Goal: Check status: Check status

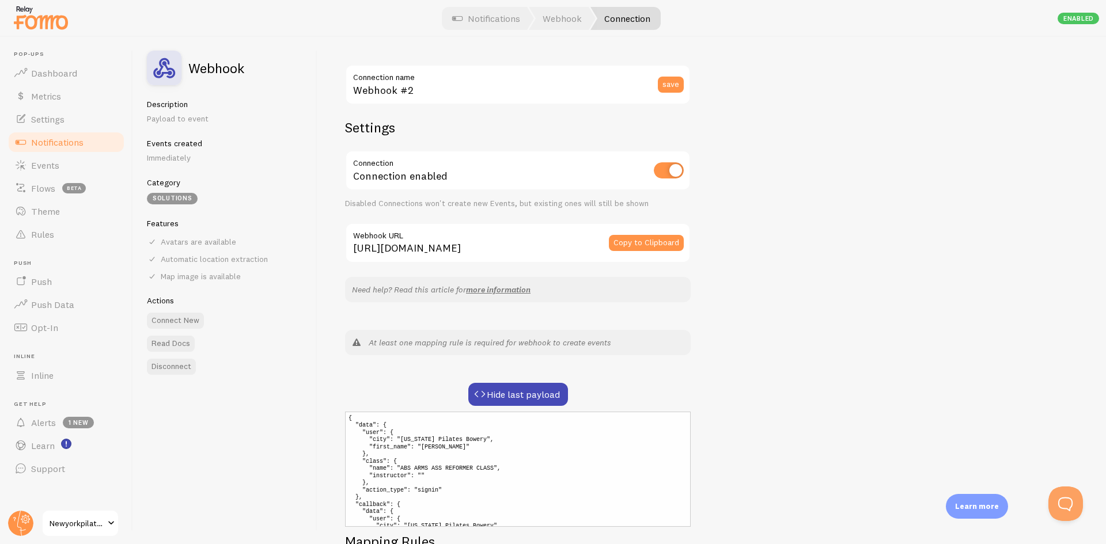
scroll to position [58, 0]
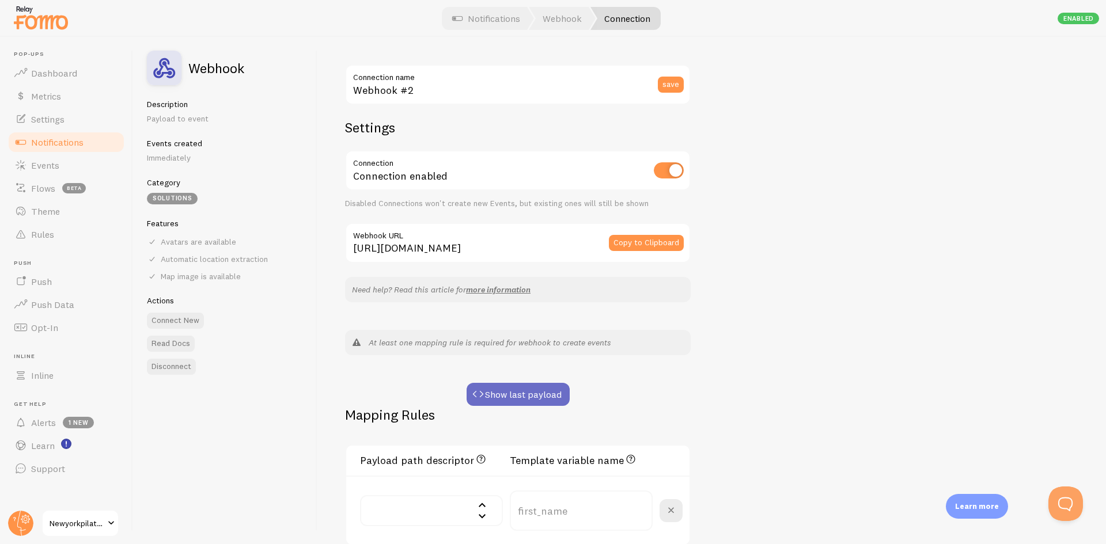
click at [530, 385] on button "Show last payload" at bounding box center [518, 394] width 103 height 23
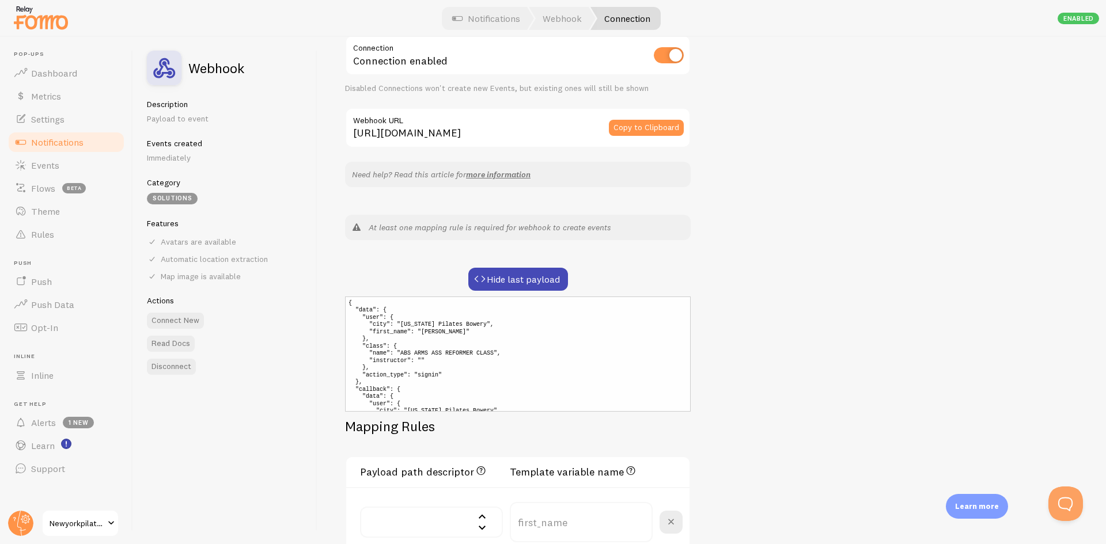
scroll to position [58, 0]
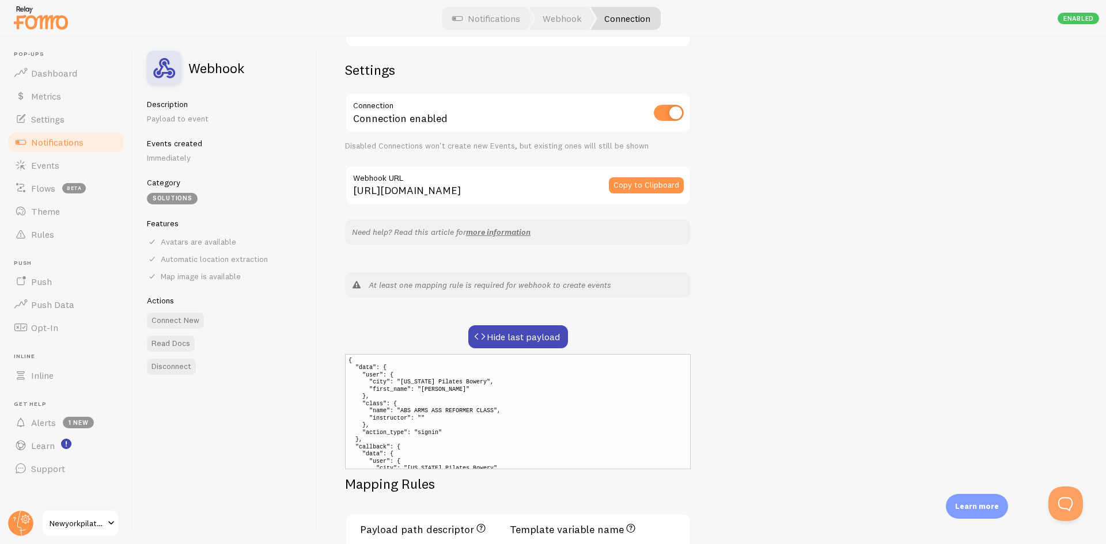
click at [836, 378] on div "Webhook #2 Connection name save Settings Connection Connection enabled Disabled…" at bounding box center [711, 290] width 789 height 507
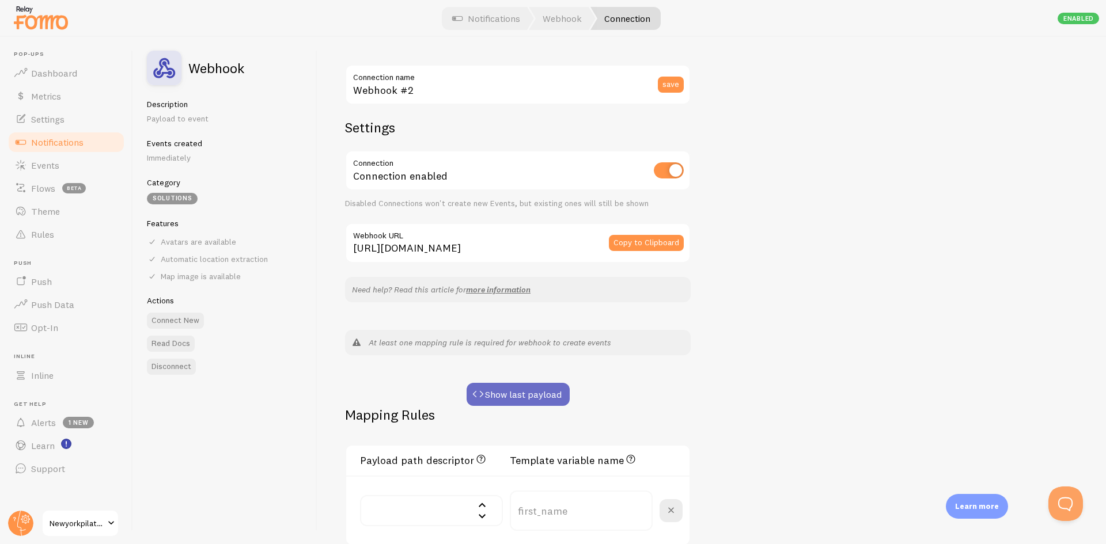
click at [490, 397] on button "Show last payload" at bounding box center [518, 394] width 103 height 23
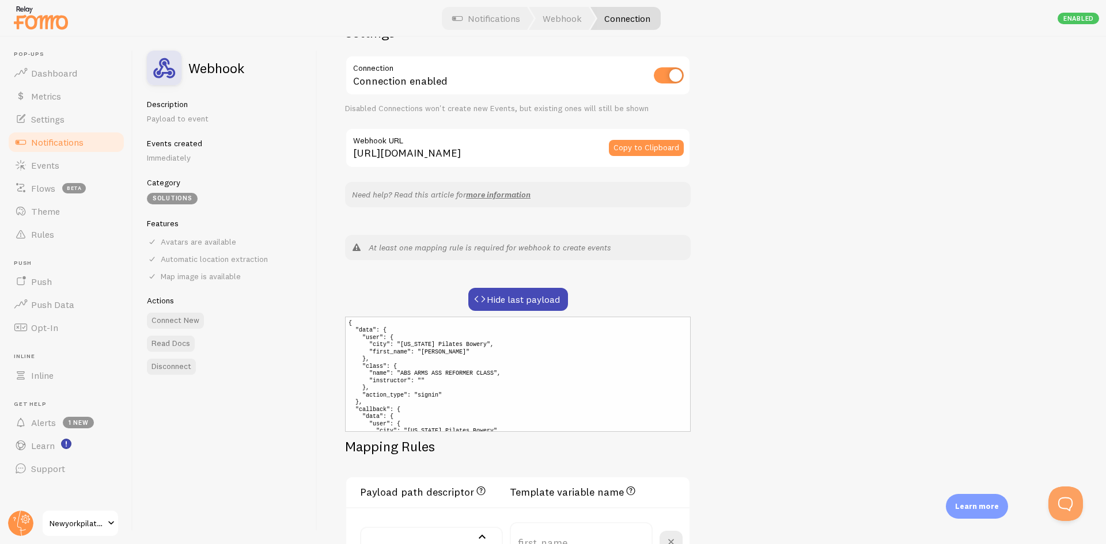
scroll to position [115, 0]
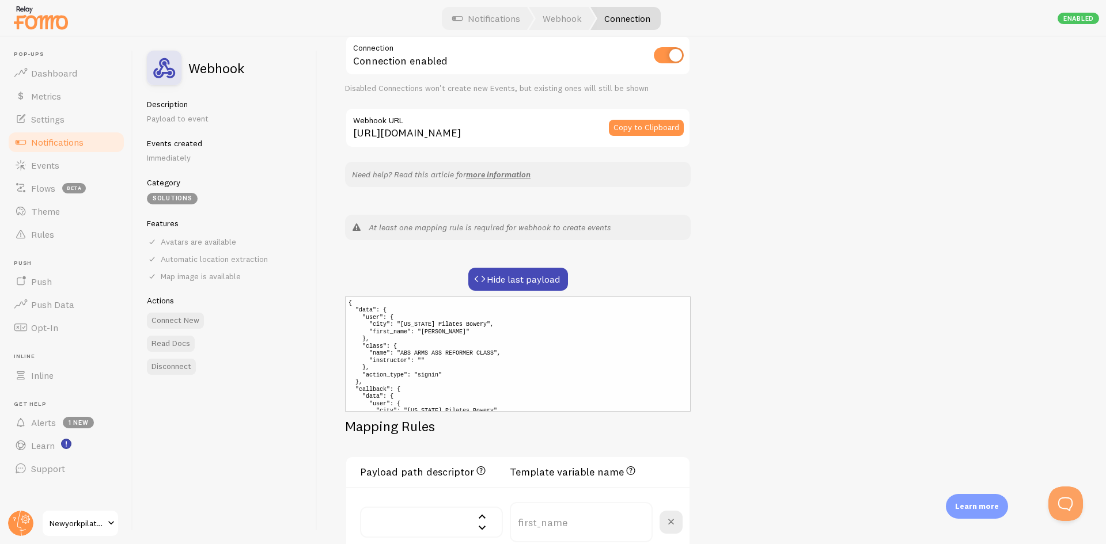
click at [764, 331] on div "Webhook #2 Connection name save Settings Connection Connection enabled Disabled…" at bounding box center [711, 290] width 789 height 507
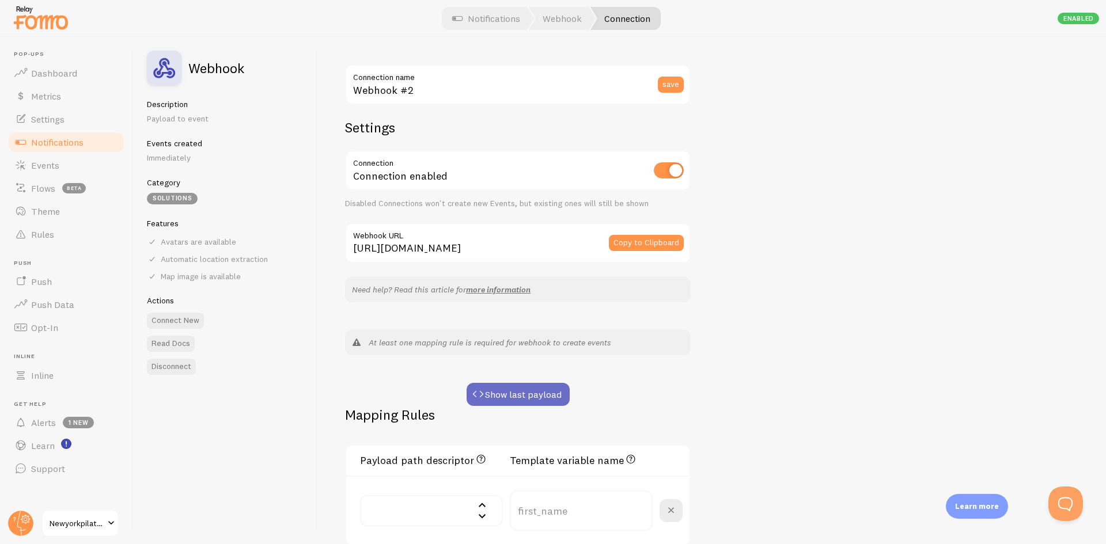
click at [553, 385] on button "Show last payload" at bounding box center [518, 394] width 103 height 23
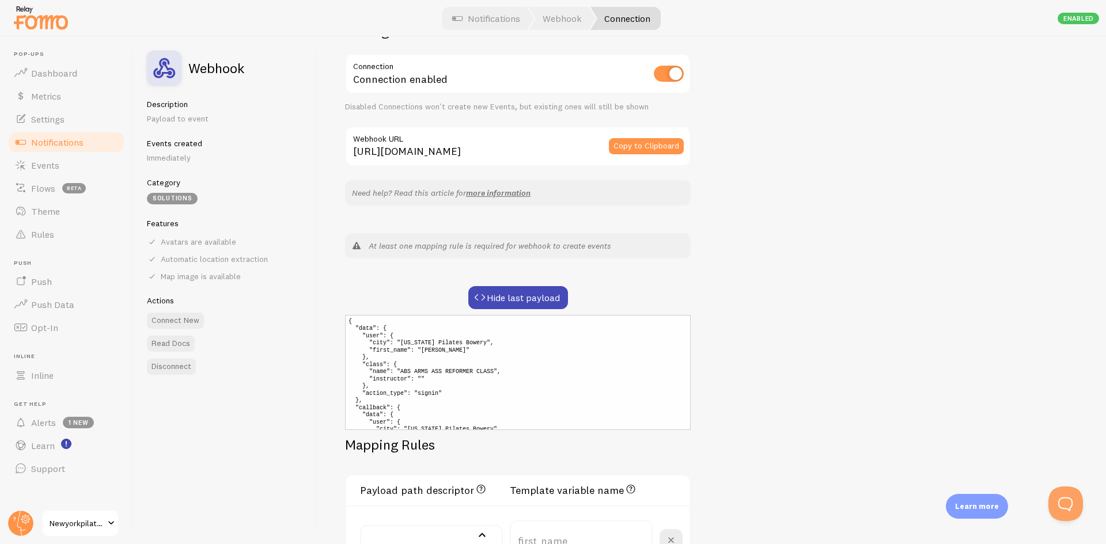
scroll to position [115, 0]
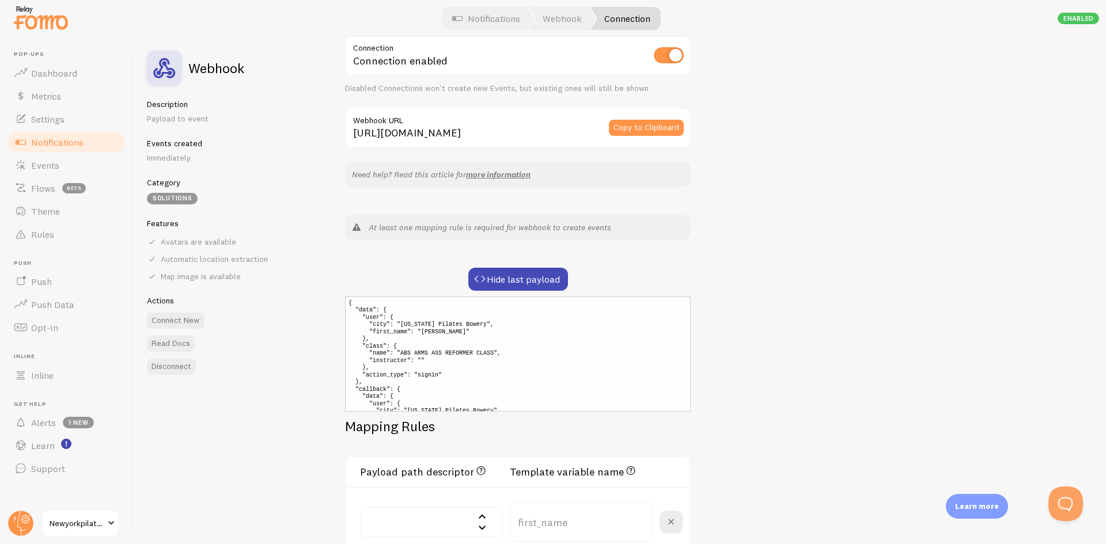
click at [825, 183] on div "Webhook #2 Connection name save Settings Connection Connection enabled Disabled…" at bounding box center [711, 290] width 789 height 507
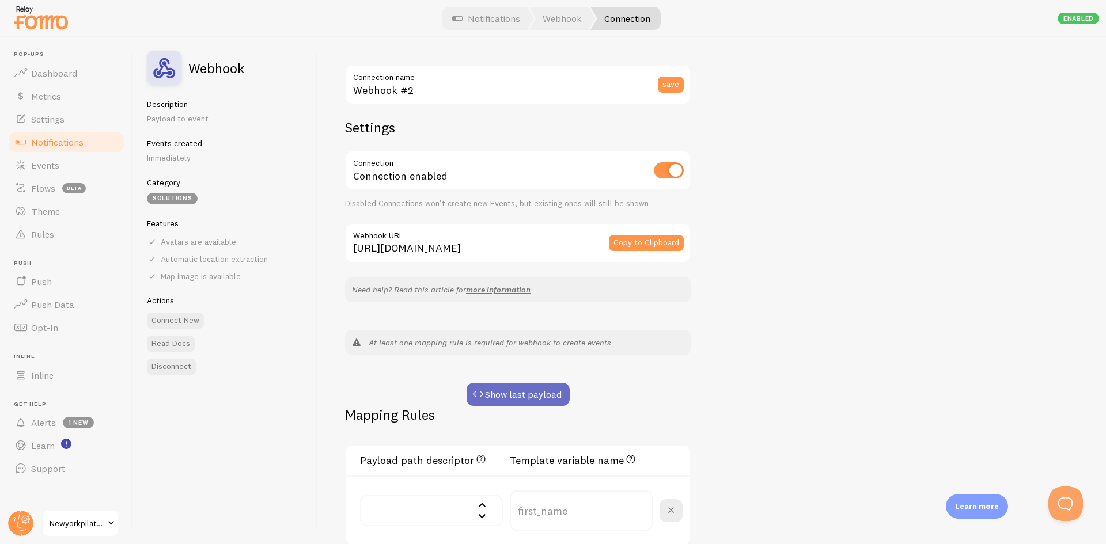
click at [511, 388] on button "Show last payload" at bounding box center [518, 394] width 103 height 23
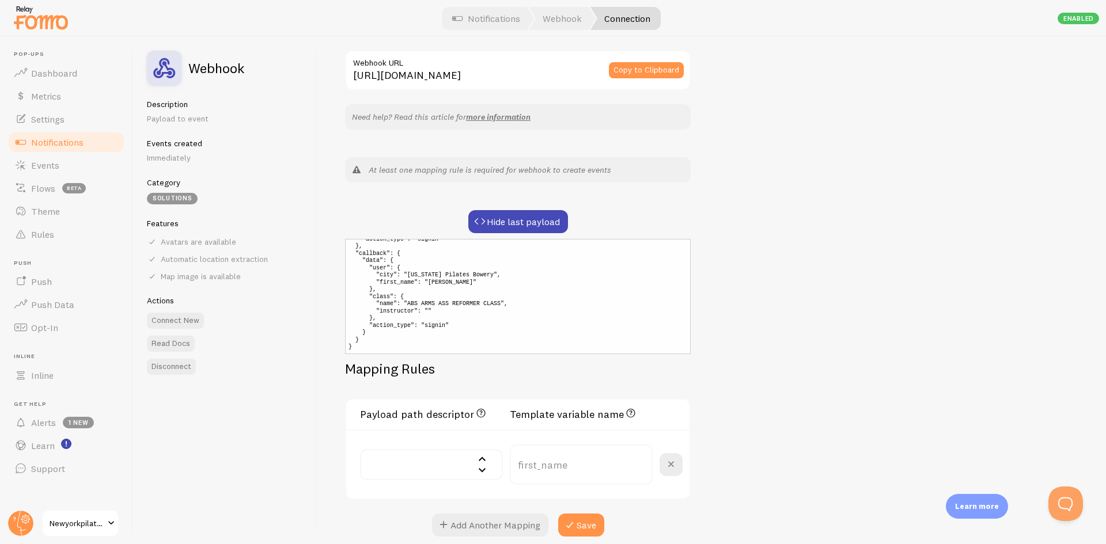
scroll to position [79, 0]
click at [850, 277] on div "Webhook #2 Connection name save Settings Connection Connection enabled Disabled…" at bounding box center [711, 290] width 789 height 507
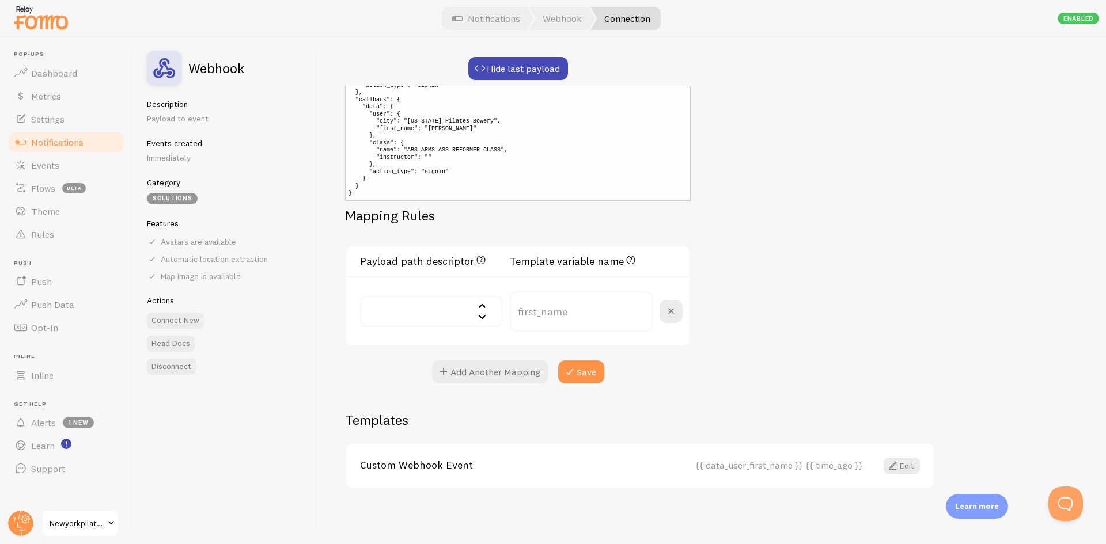
scroll to position [268, 0]
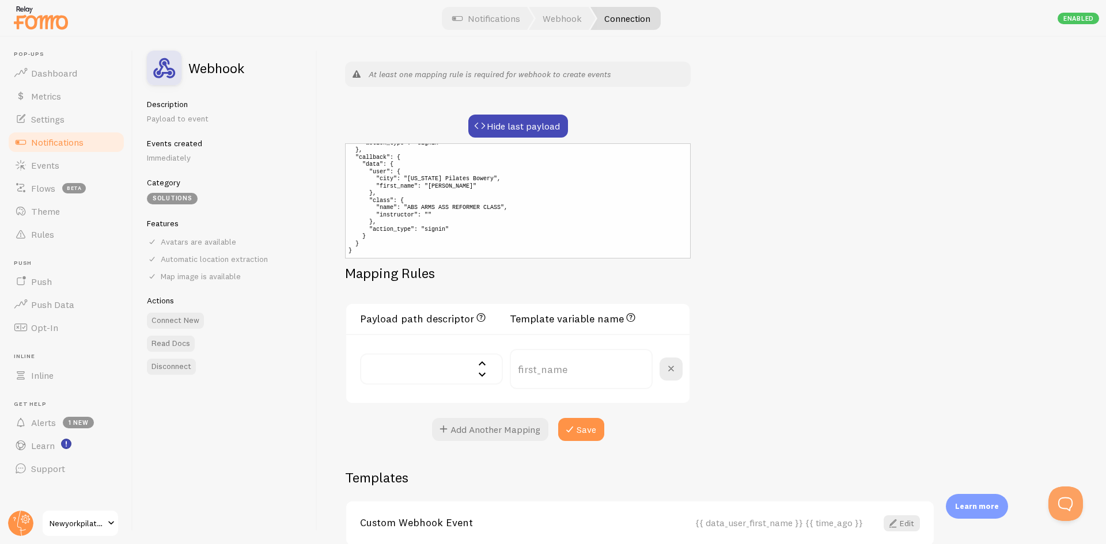
click at [806, 286] on div "Webhook #2 Connection name save Settings Connection Connection enabled Disabled…" at bounding box center [711, 290] width 789 height 507
click at [543, 117] on button "Hide last payload" at bounding box center [518, 126] width 100 height 23
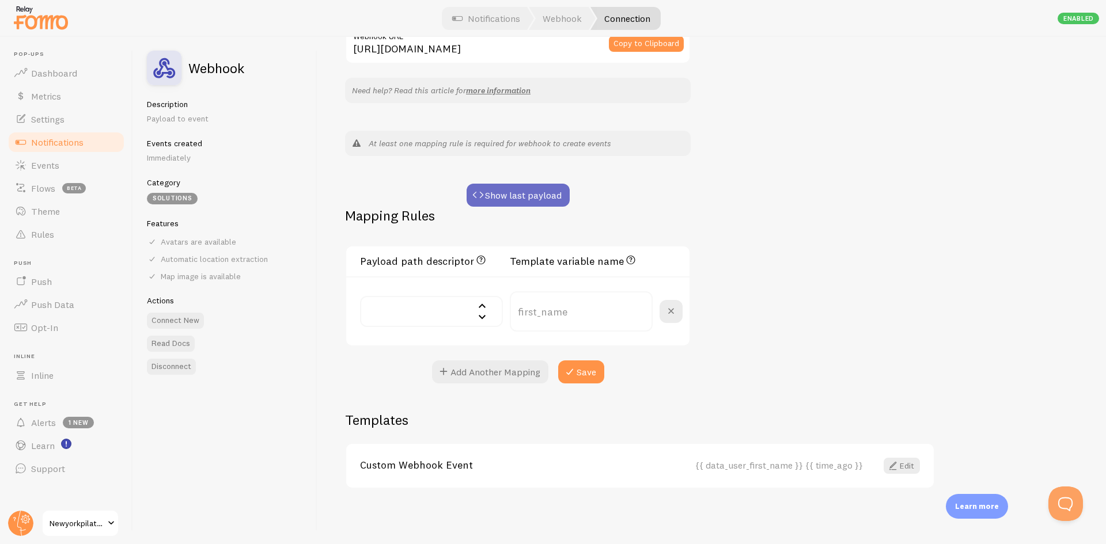
click at [540, 188] on button "Show last payload" at bounding box center [518, 195] width 103 height 23
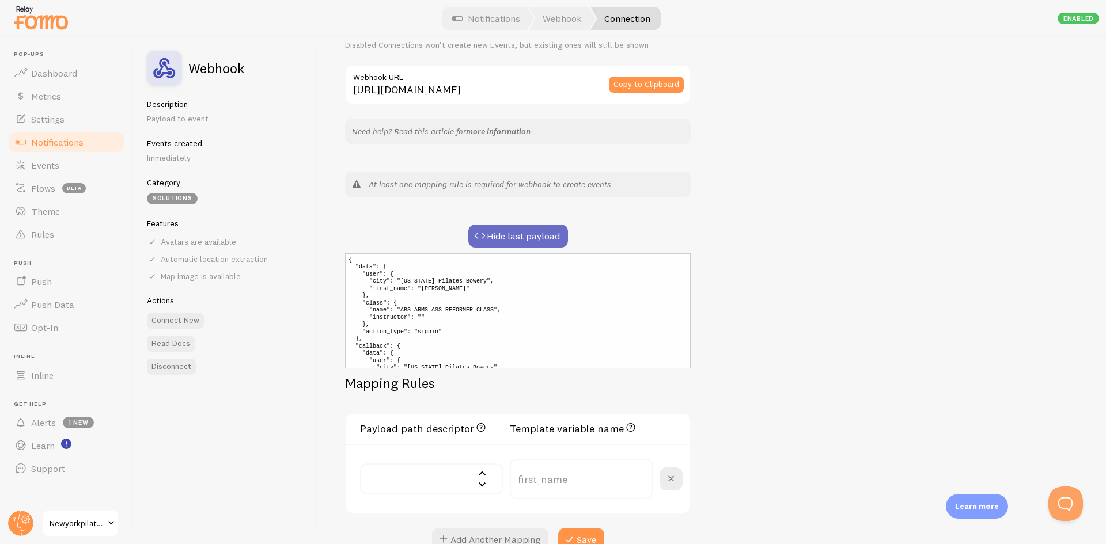
scroll to position [153, 0]
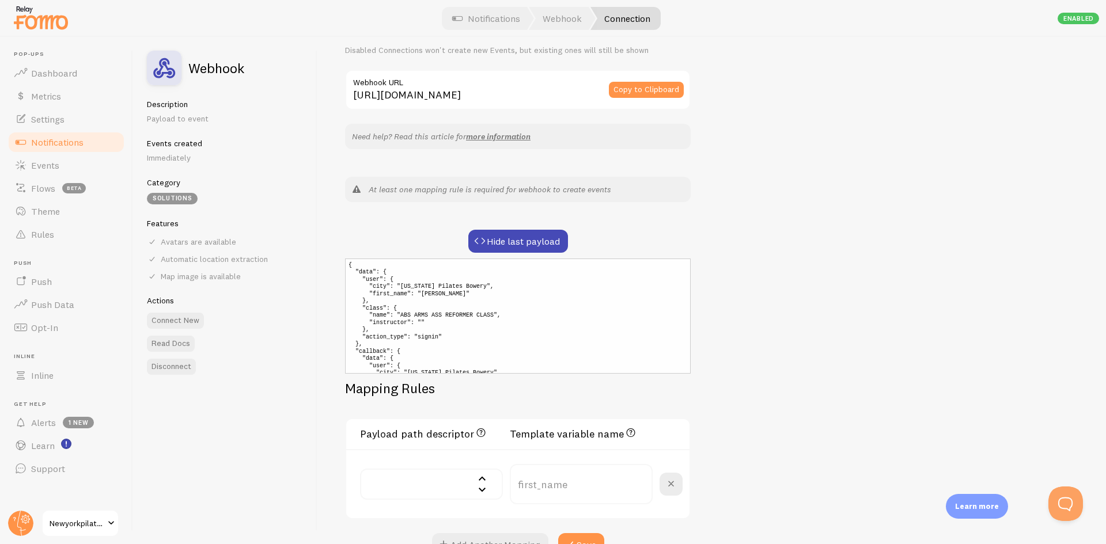
click at [830, 248] on div "Webhook #2 Connection name save Settings Connection Connection enabled Disabled…" at bounding box center [711, 290] width 789 height 507
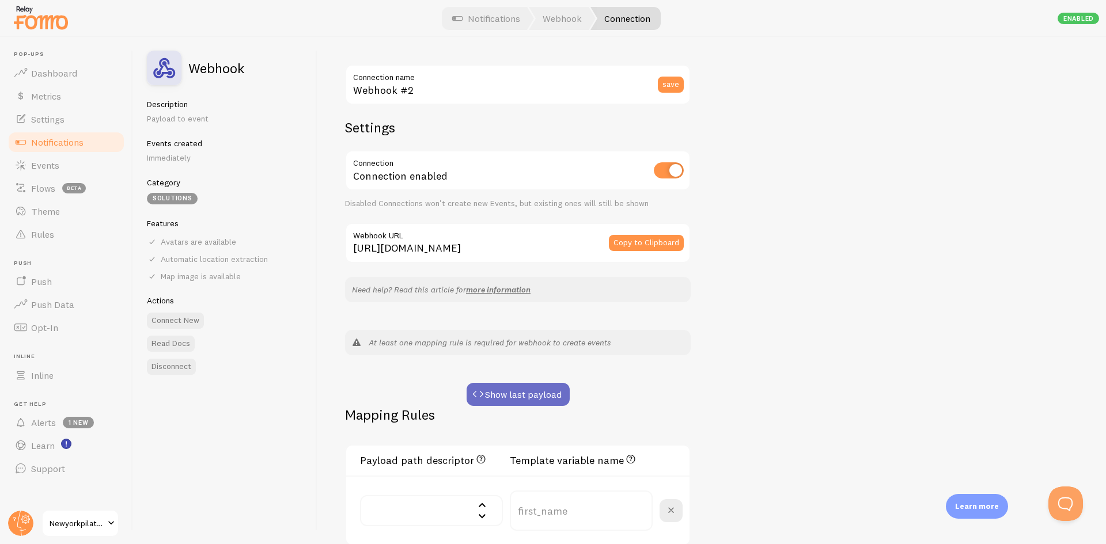
click at [526, 389] on button "Show last payload" at bounding box center [518, 394] width 103 height 23
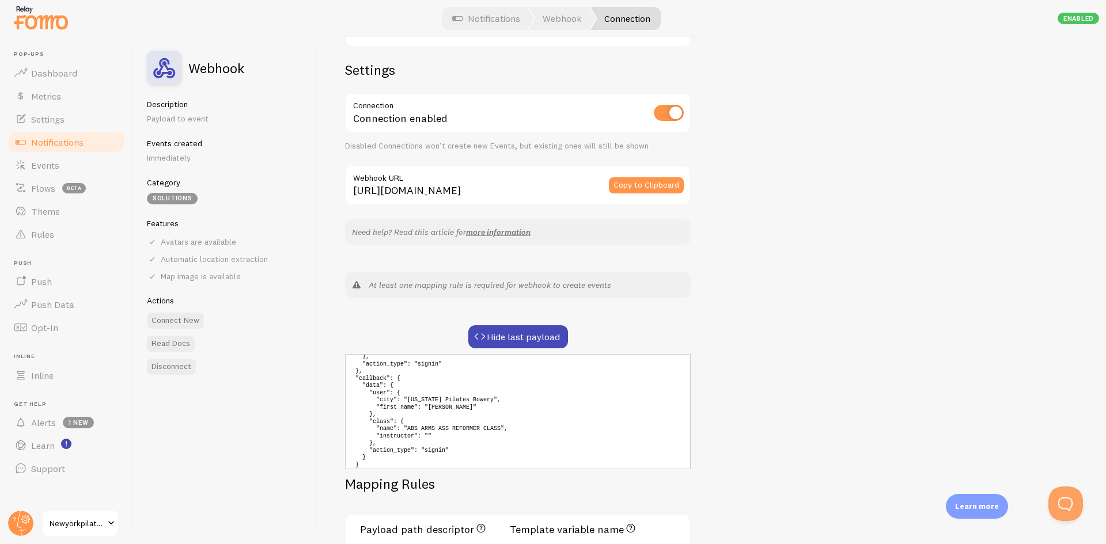
scroll to position [79, 0]
click at [529, 342] on button "Hide last payload" at bounding box center [518, 336] width 100 height 23
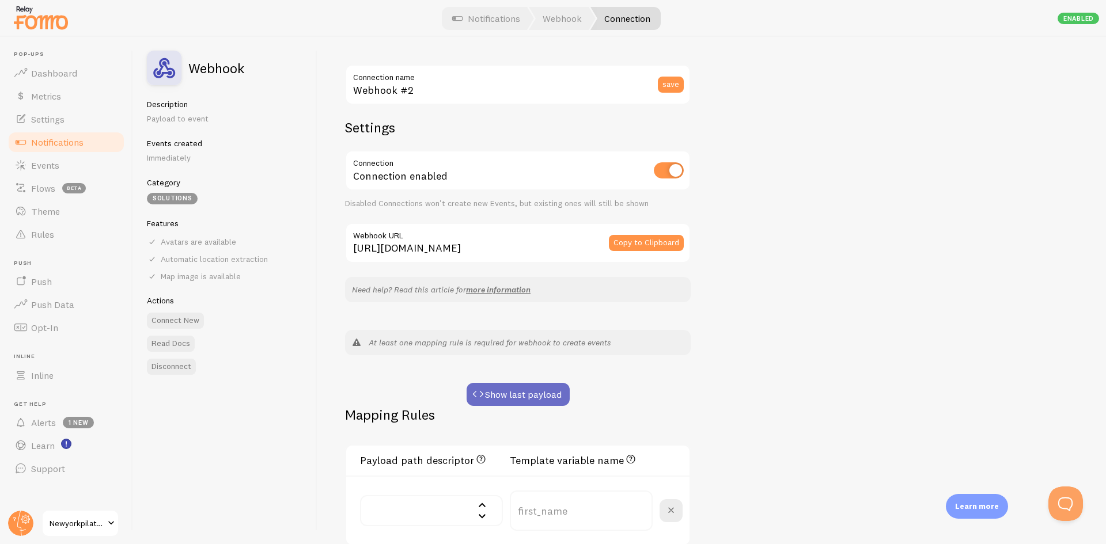
click at [536, 385] on button "Show last payload" at bounding box center [518, 394] width 103 height 23
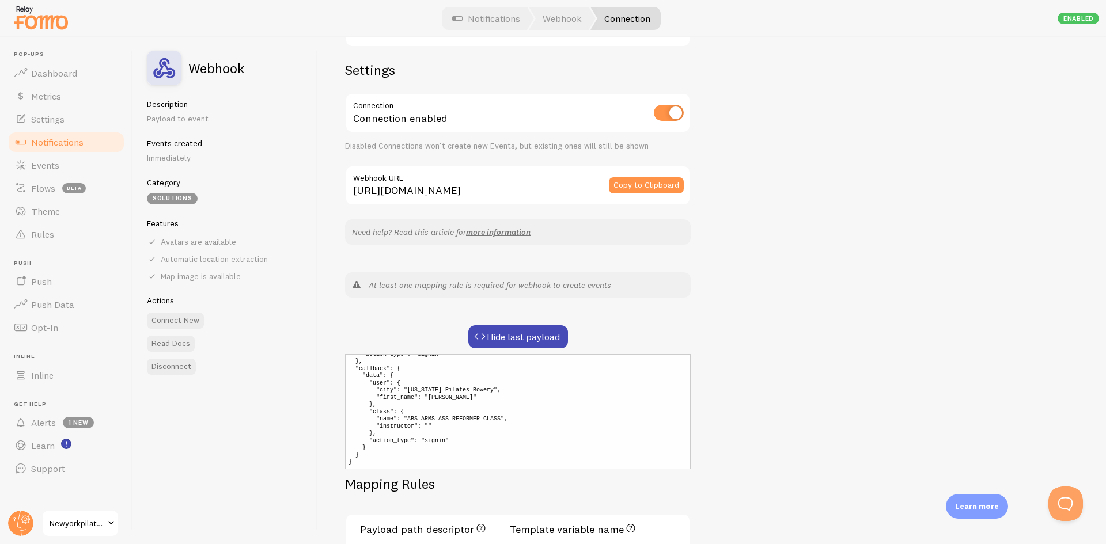
scroll to position [79, 0]
click at [726, 283] on div "Webhook #2 Connection name save Settings Connection Connection enabled Disabled…" at bounding box center [711, 290] width 789 height 507
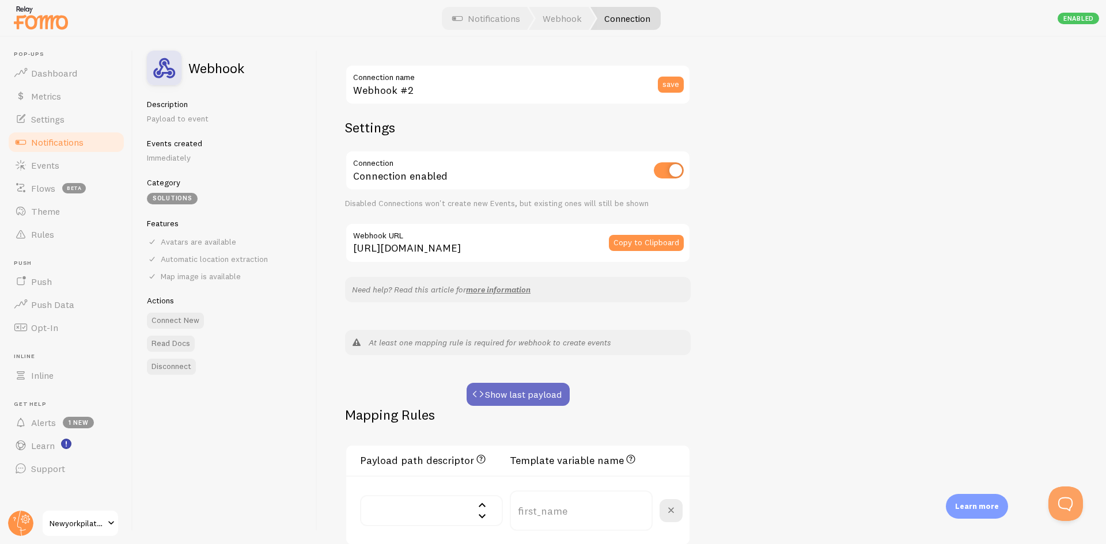
click at [516, 383] on button "Show last payload" at bounding box center [518, 394] width 103 height 23
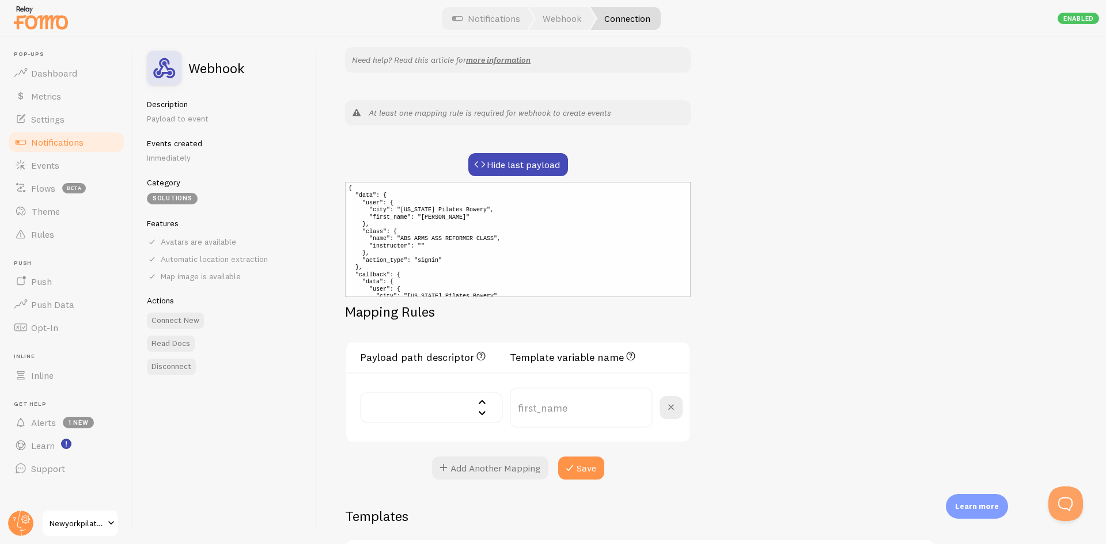
scroll to position [230, 0]
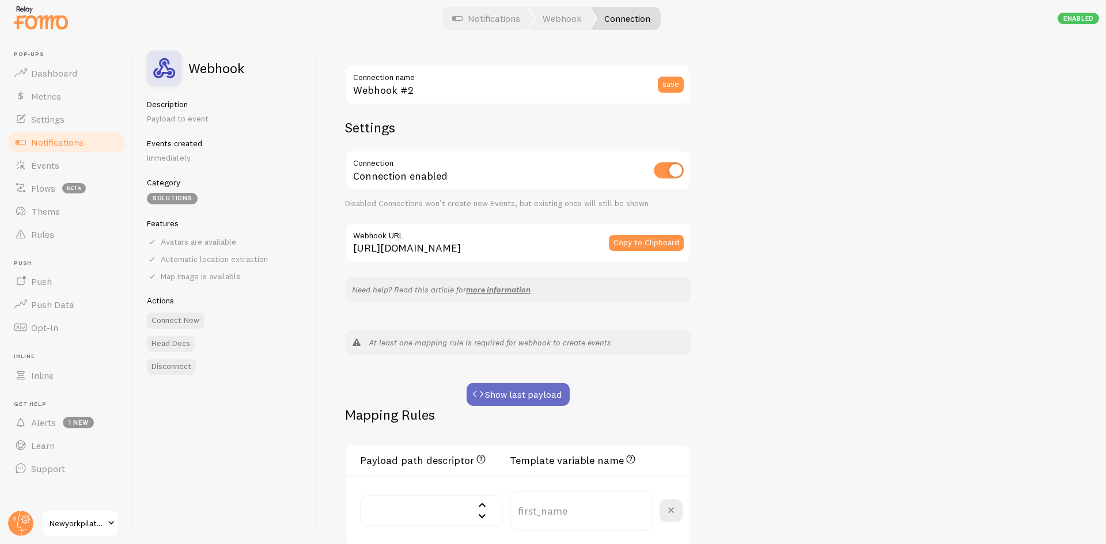
click at [525, 392] on button "Show last payload" at bounding box center [518, 394] width 103 height 23
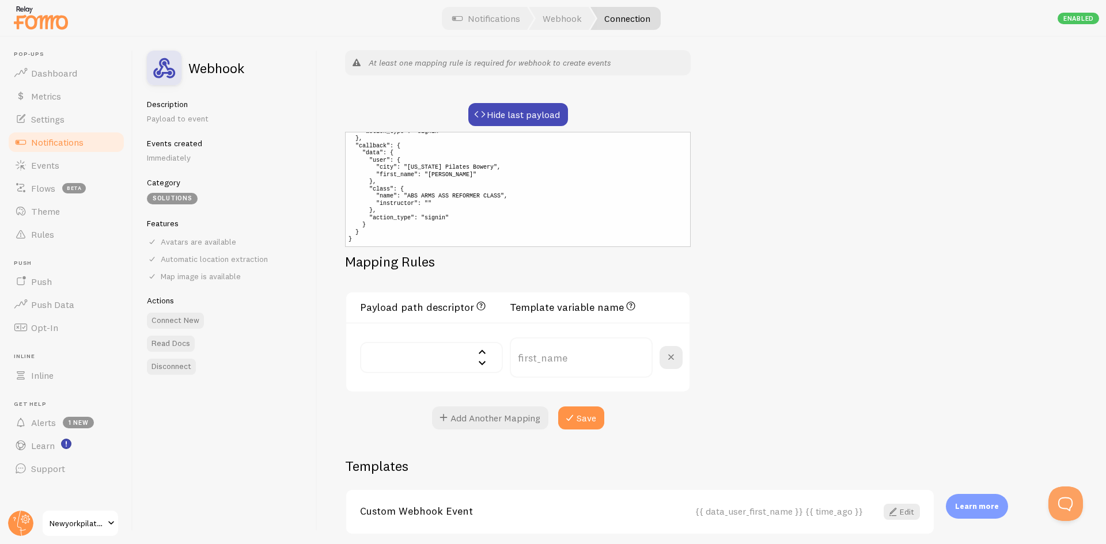
scroll to position [288, 0]
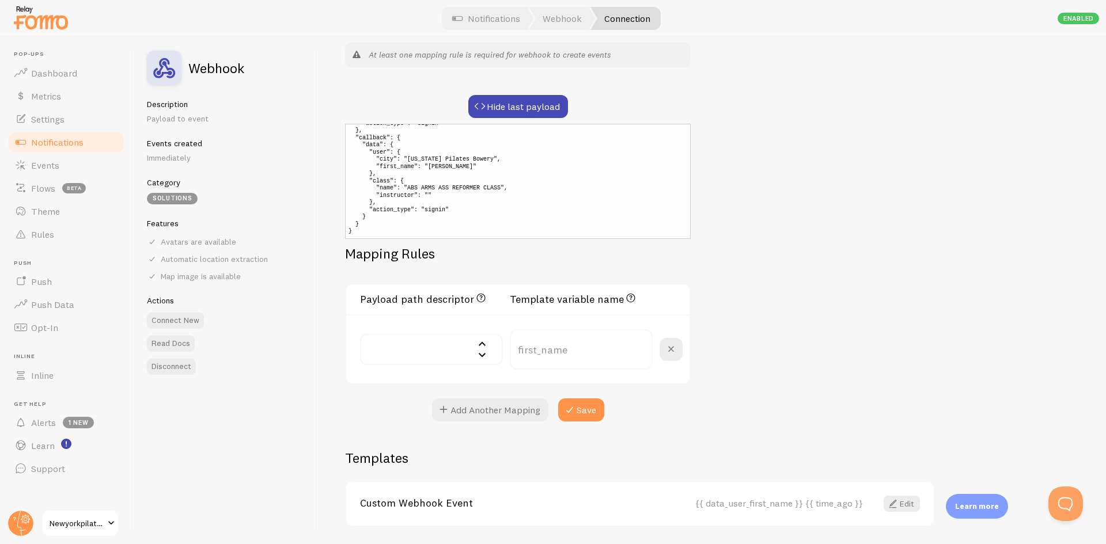
click at [53, 147] on span "Notifications" at bounding box center [57, 143] width 52 height 12
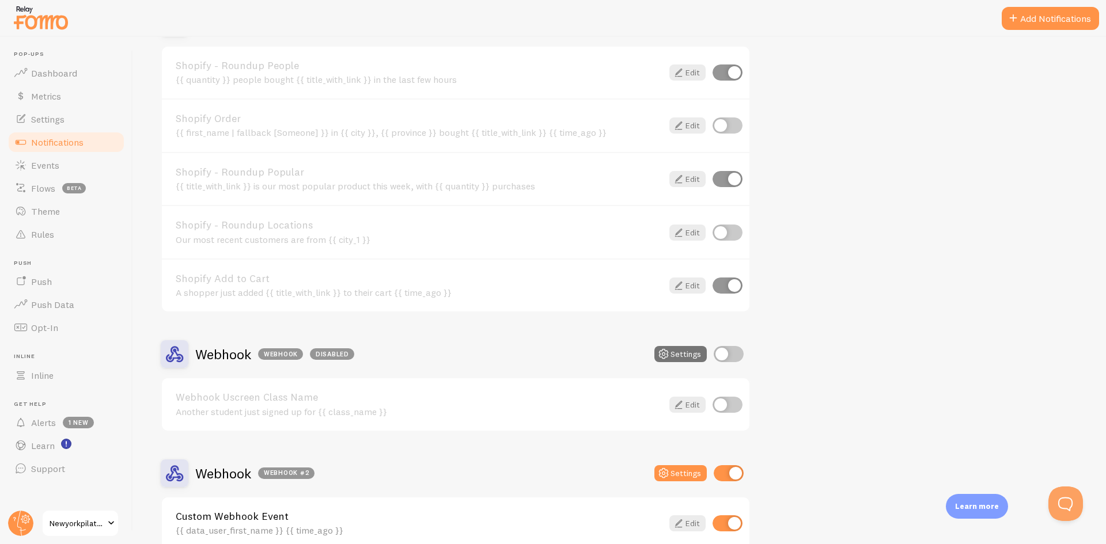
scroll to position [1204, 0]
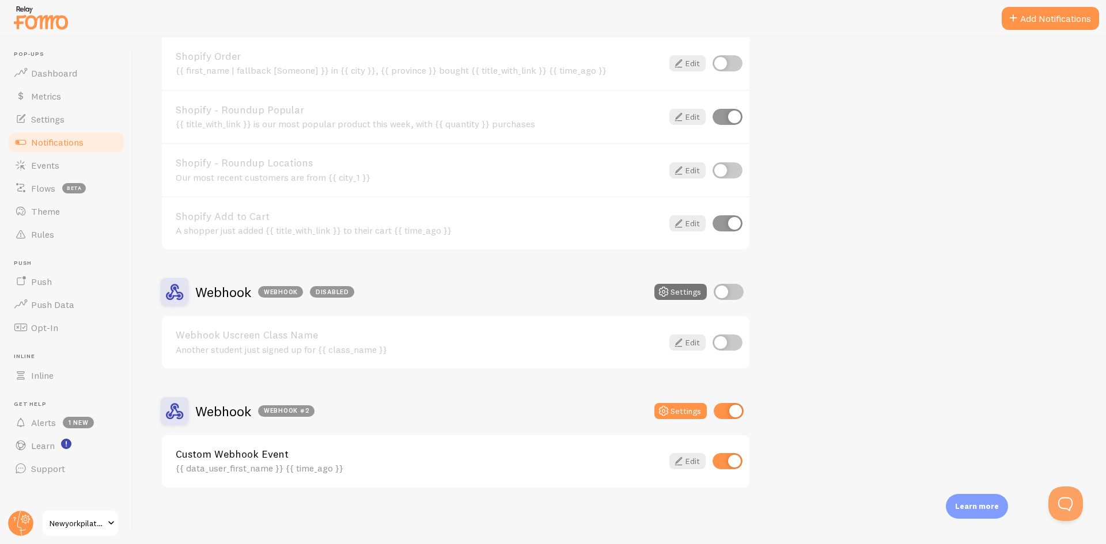
click at [235, 414] on h2 "Webhook Webhook #2" at bounding box center [254, 412] width 119 height 18
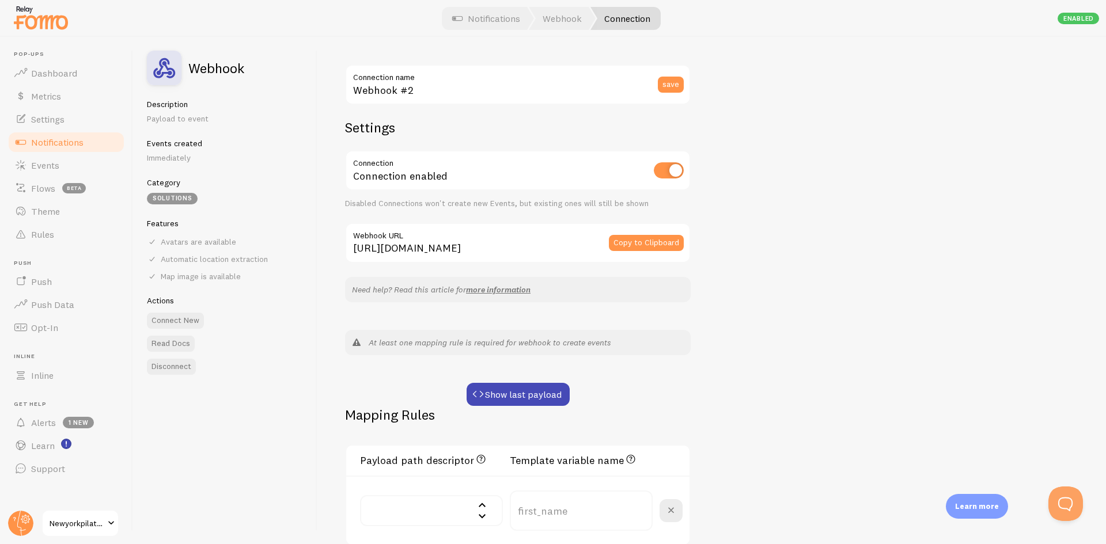
scroll to position [58, 0]
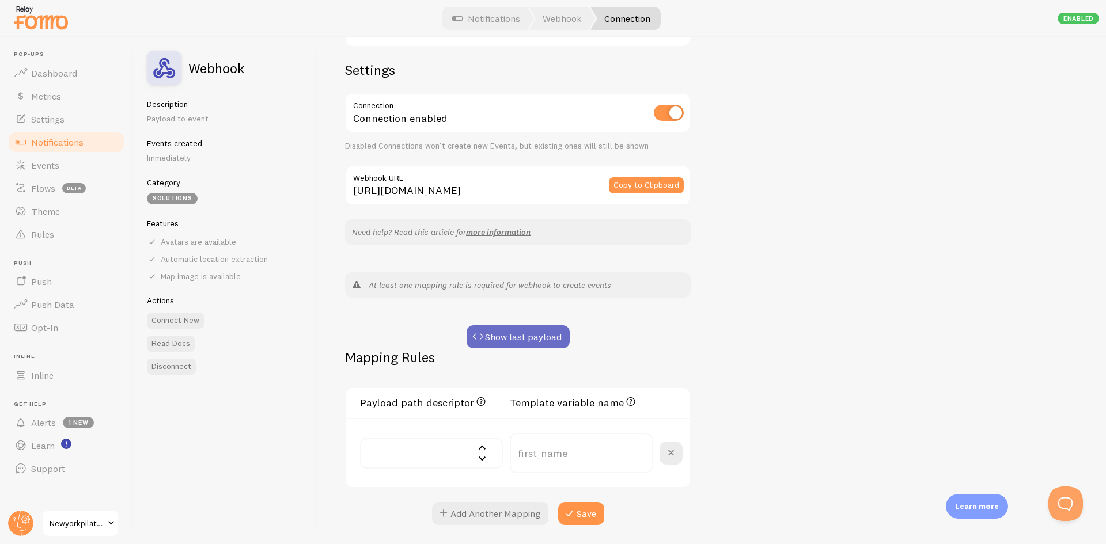
click at [506, 327] on button "Show last payload" at bounding box center [518, 336] width 103 height 23
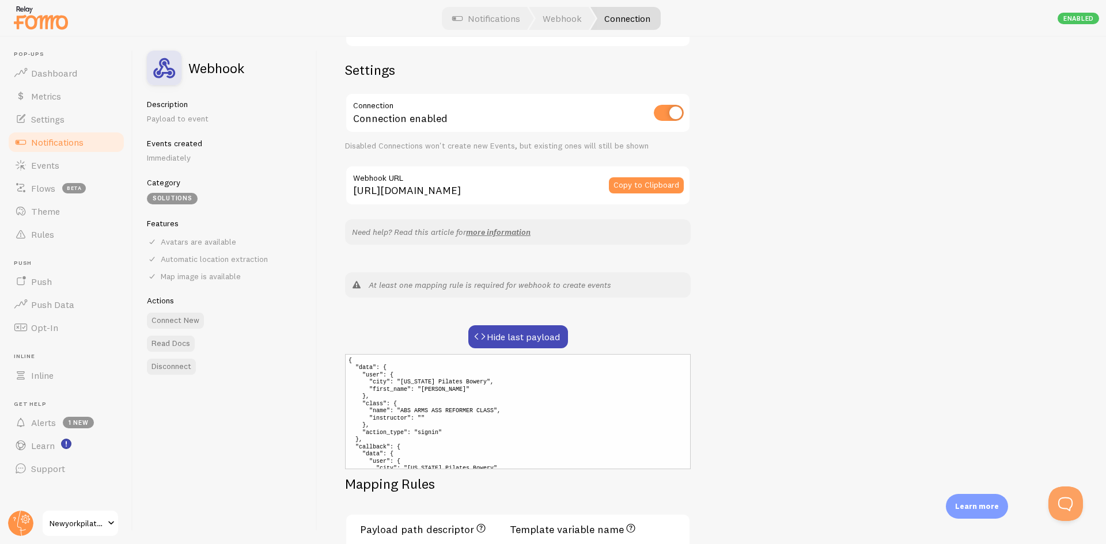
click at [460, 284] on em "At least one mapping rule is required for webhook to create events" at bounding box center [490, 285] width 242 height 10
click at [874, 290] on div "Webhook #2 Connection name save Settings Connection Connection enabled Disabled…" at bounding box center [711, 290] width 789 height 507
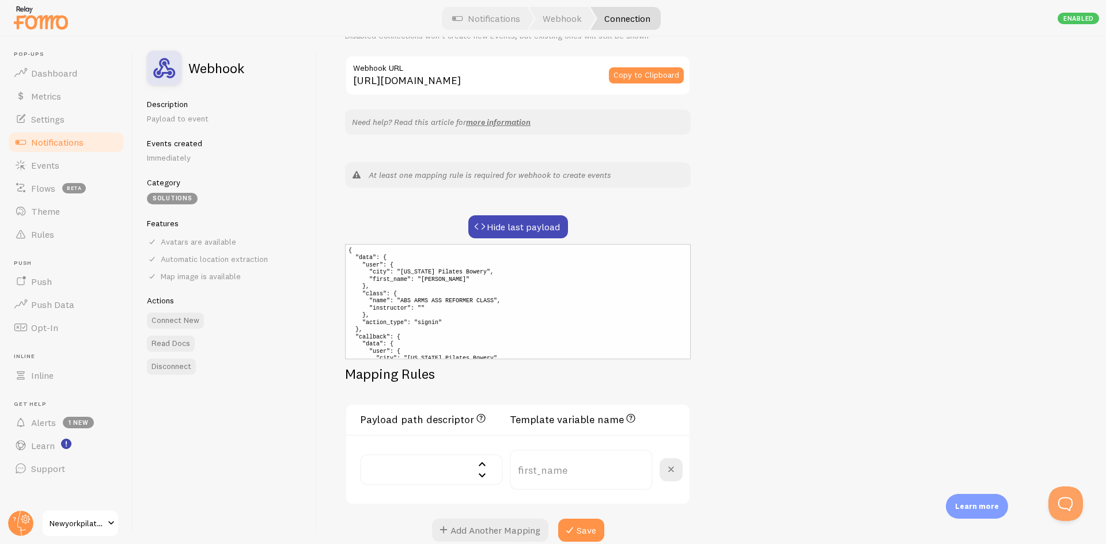
scroll to position [173, 0]
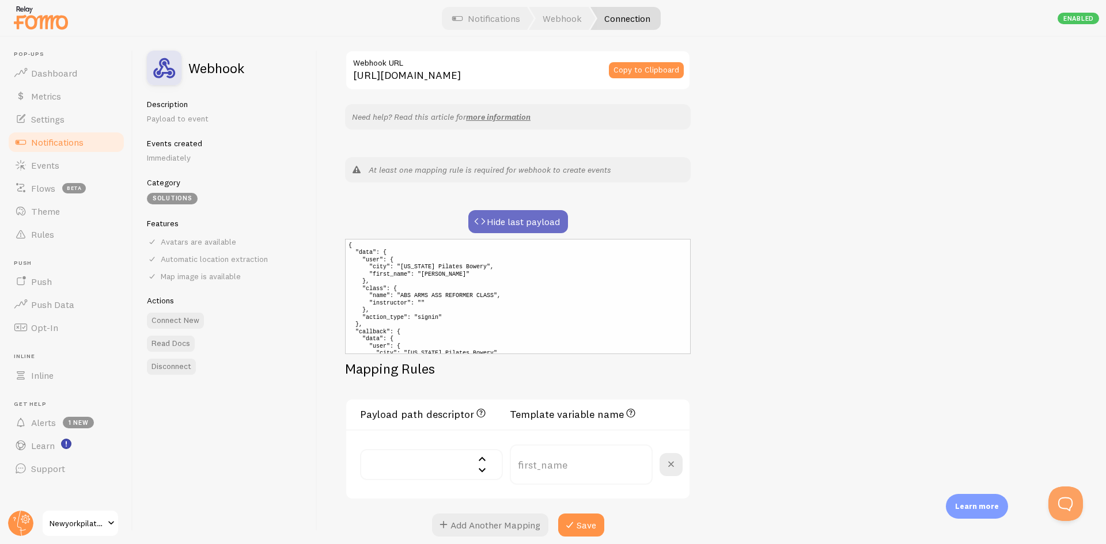
click at [508, 228] on button "Hide last payload" at bounding box center [518, 221] width 100 height 23
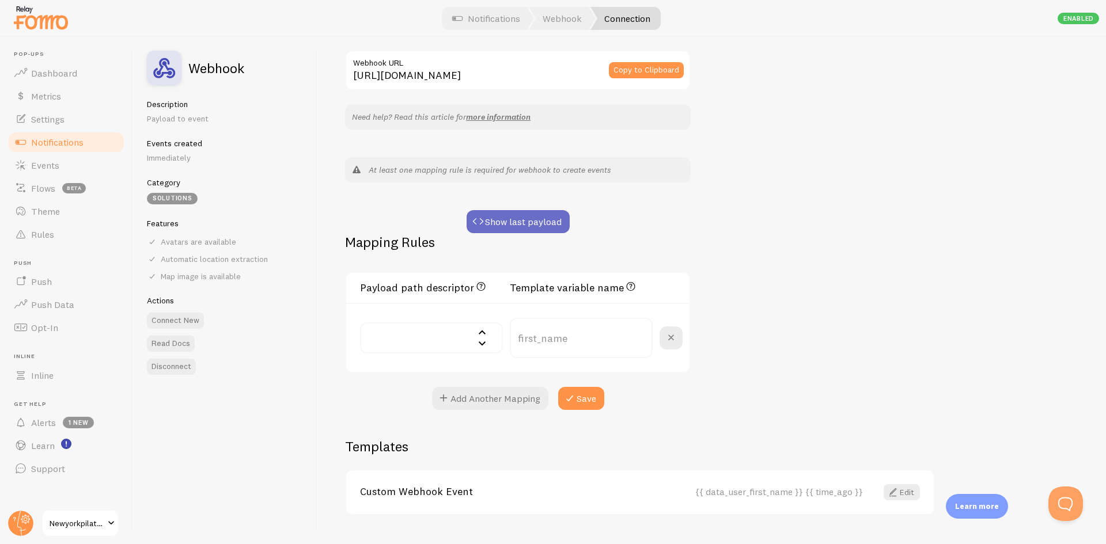
click at [495, 224] on button "Show last payload" at bounding box center [518, 221] width 103 height 23
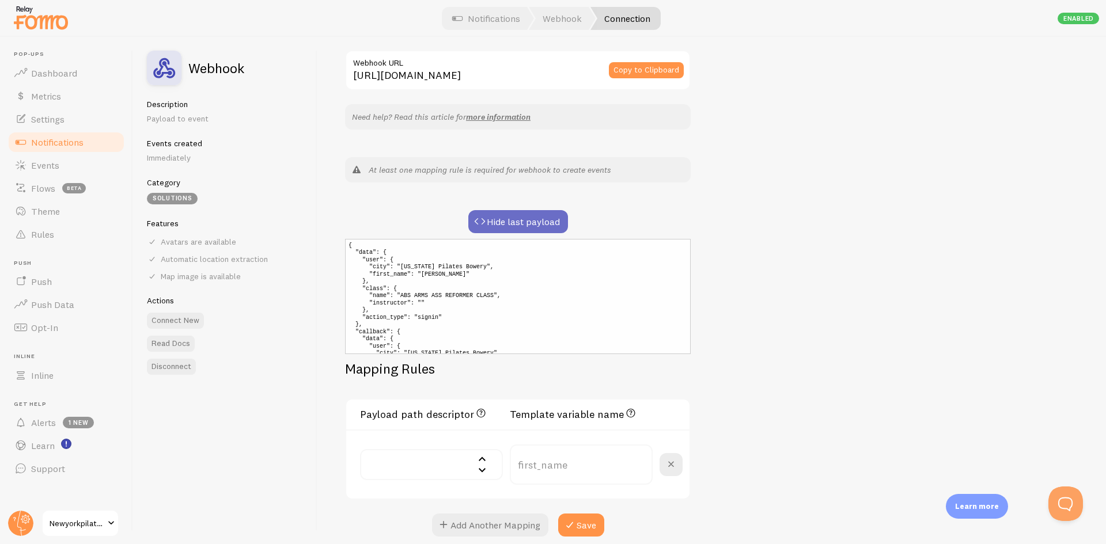
click at [495, 224] on button "Hide last payload" at bounding box center [518, 221] width 100 height 23
